Goal: Transaction & Acquisition: Purchase product/service

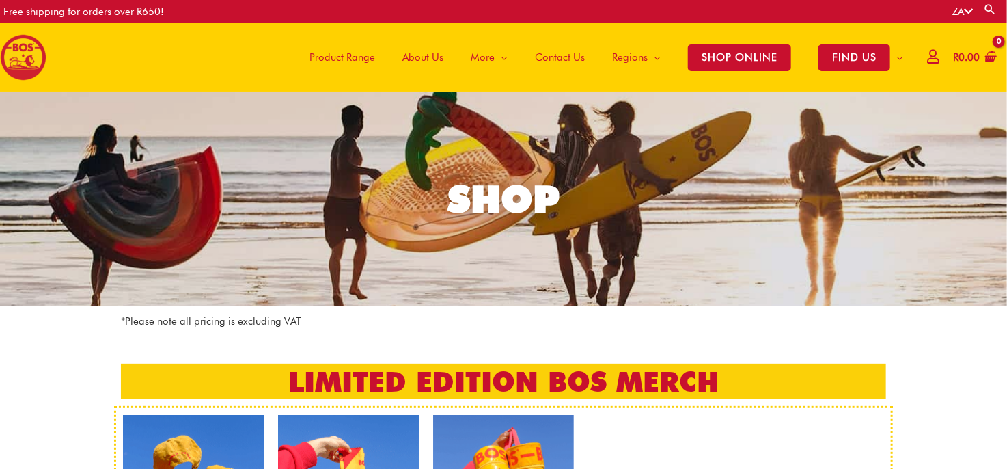
click at [346, 53] on span "Product Range" at bounding box center [343, 57] width 66 height 41
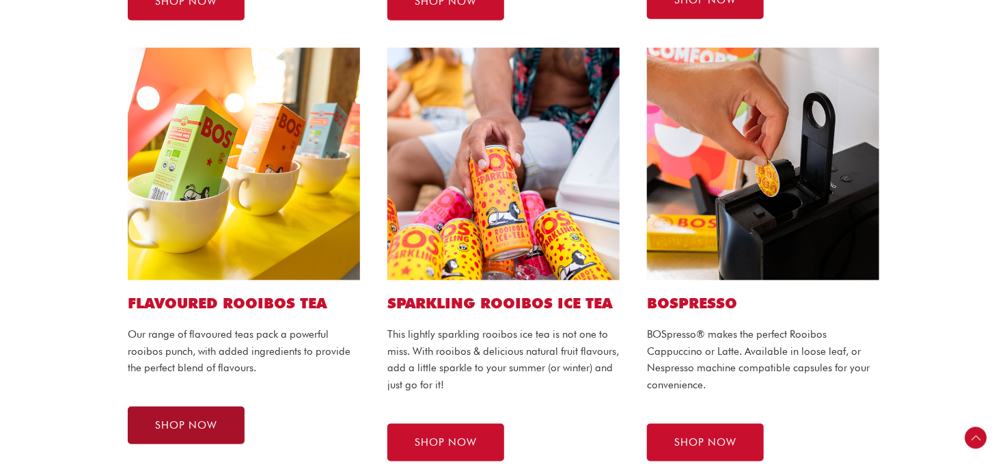
scroll to position [752, 0]
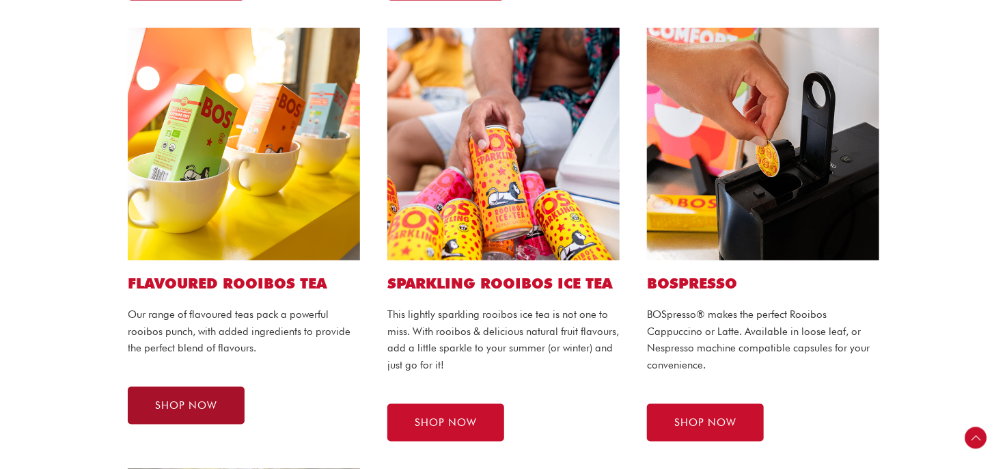
click at [216, 407] on span "SHOP NOW" at bounding box center [186, 405] width 62 height 10
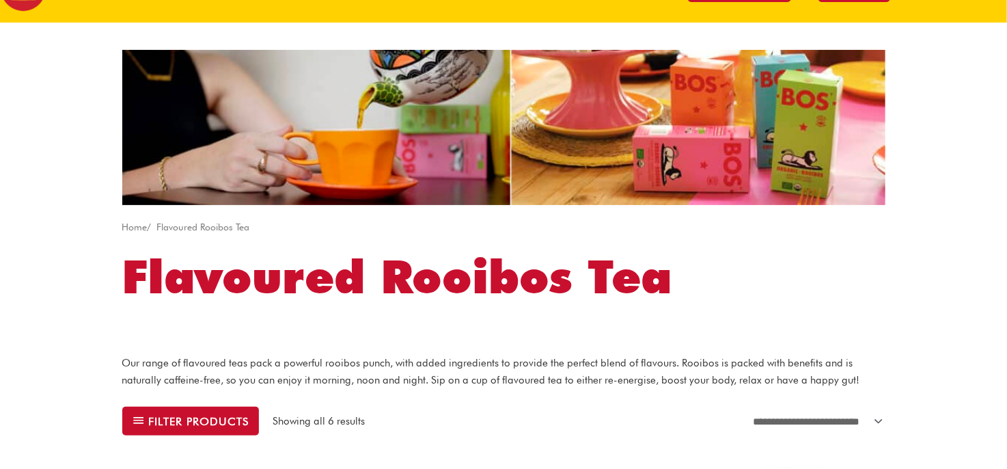
scroll to position [478, 0]
